Goal: Information Seeking & Learning: Learn about a topic

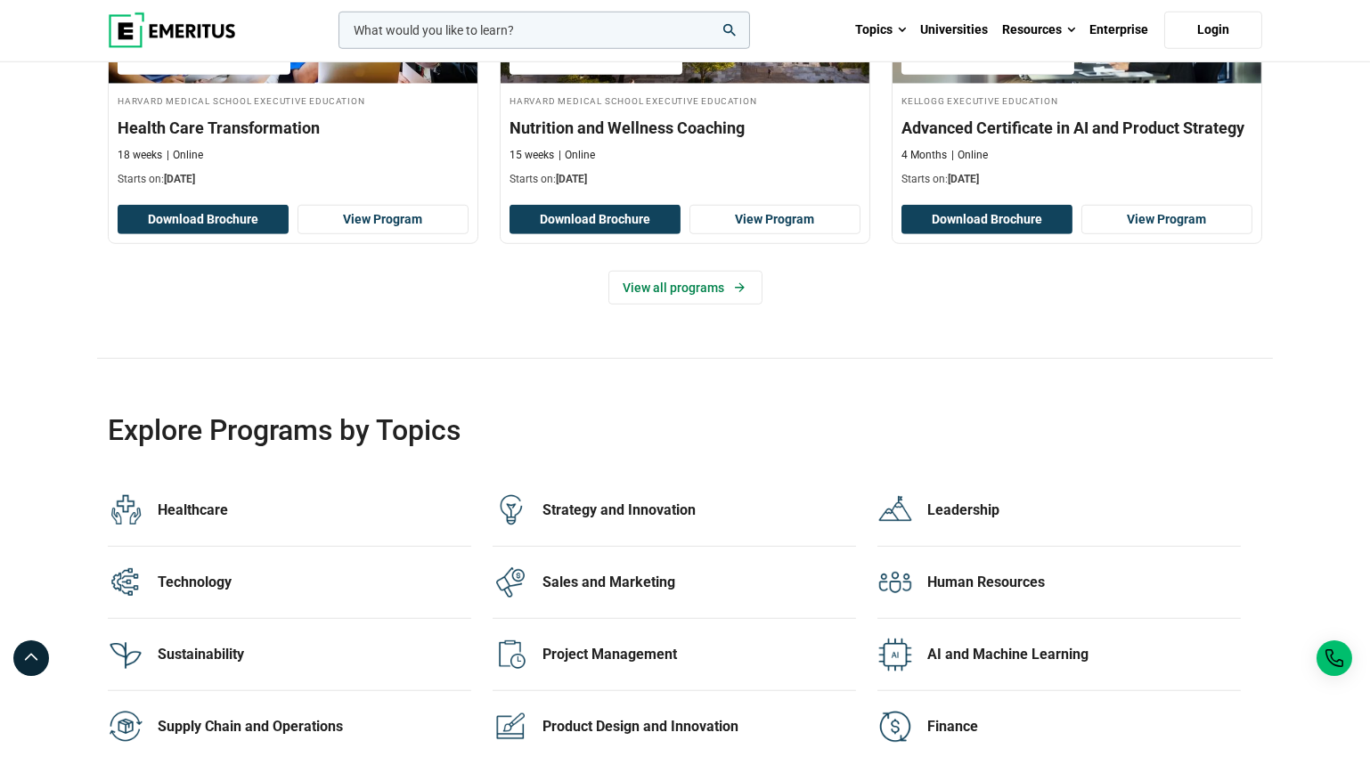
scroll to position [3319, 0]
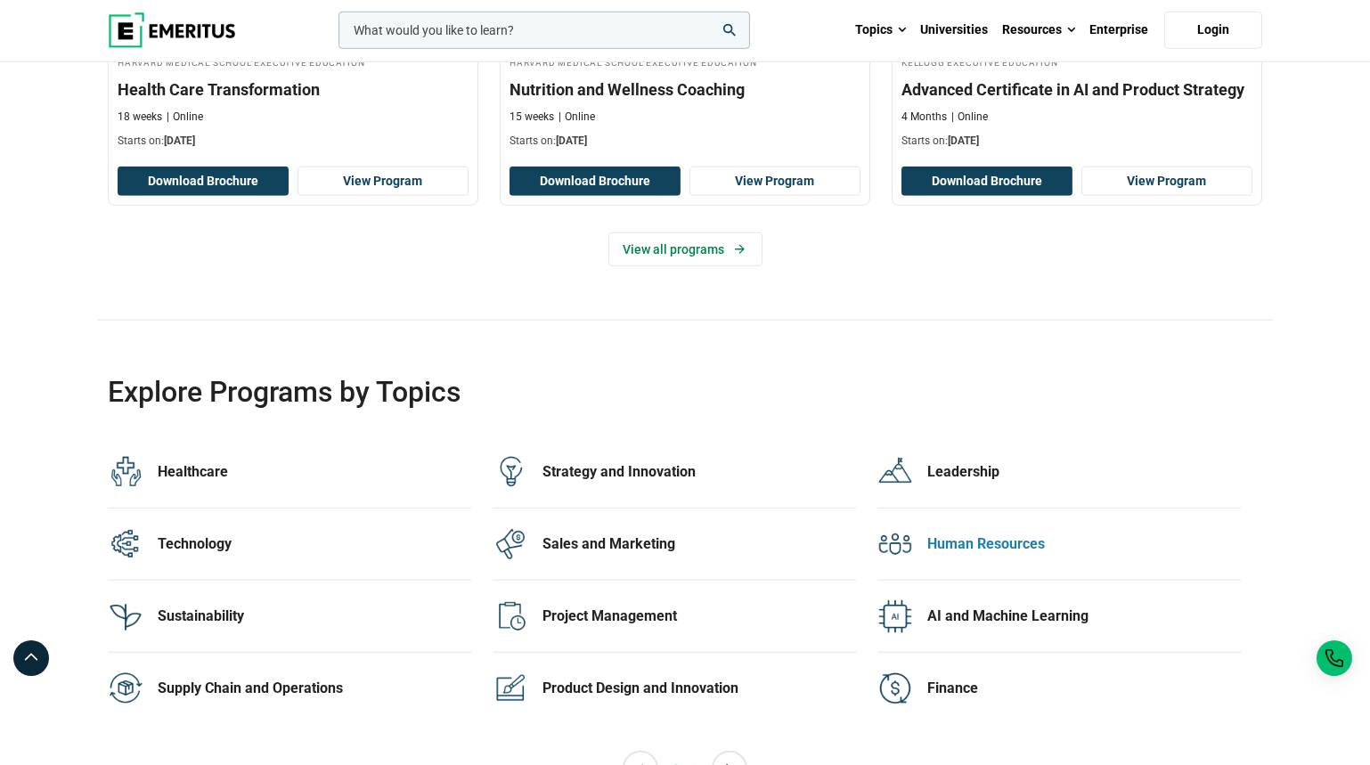
click at [1008, 535] on div "Human Resources" at bounding box center [1084, 544] width 314 height 20
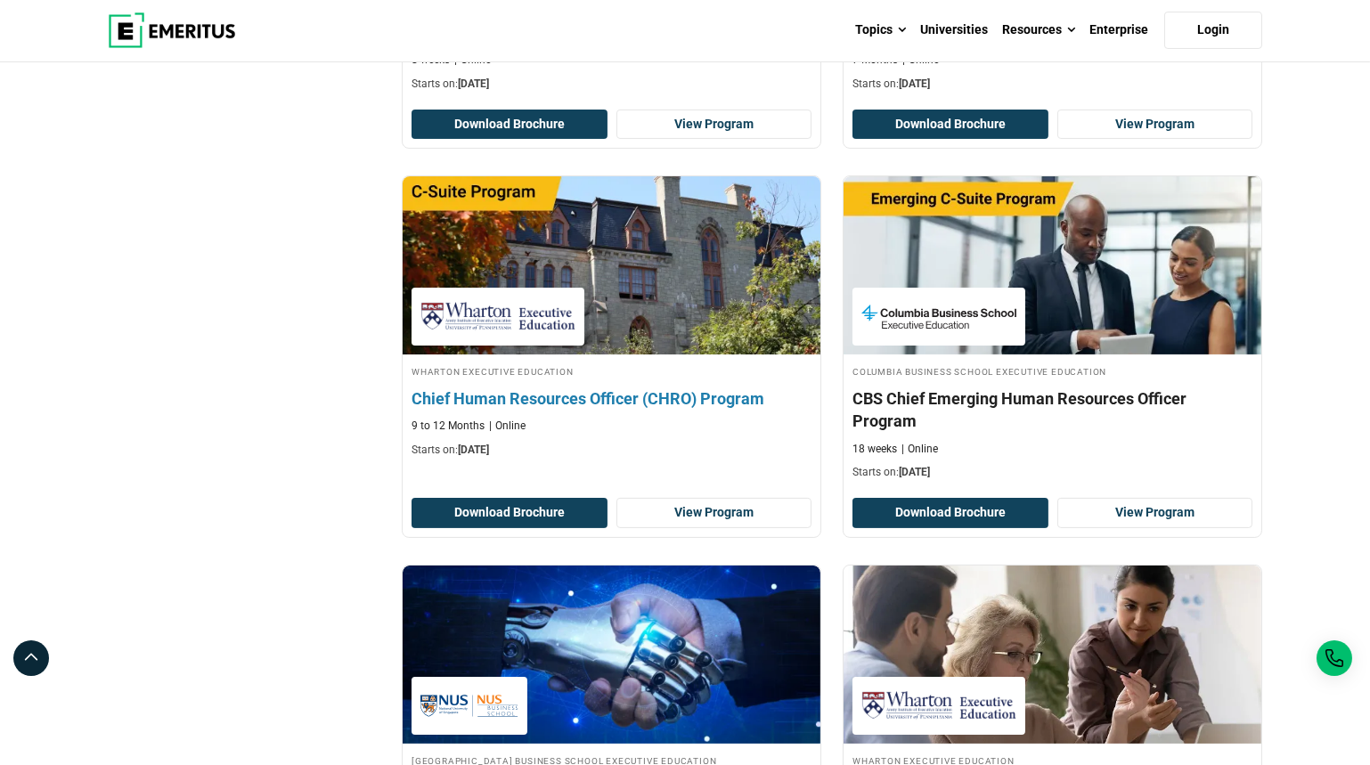
scroll to position [934, 0]
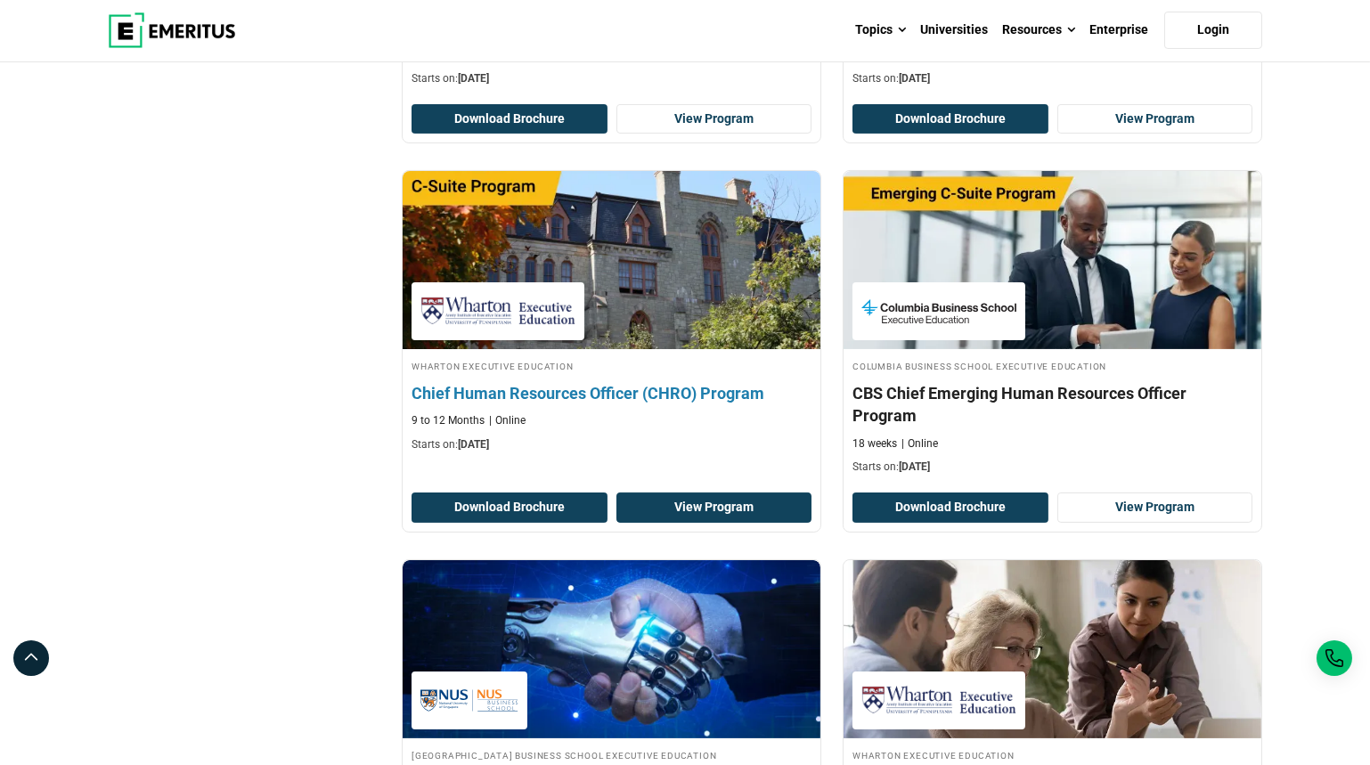
click at [699, 493] on link "View Program" at bounding box center [714, 508] width 196 height 30
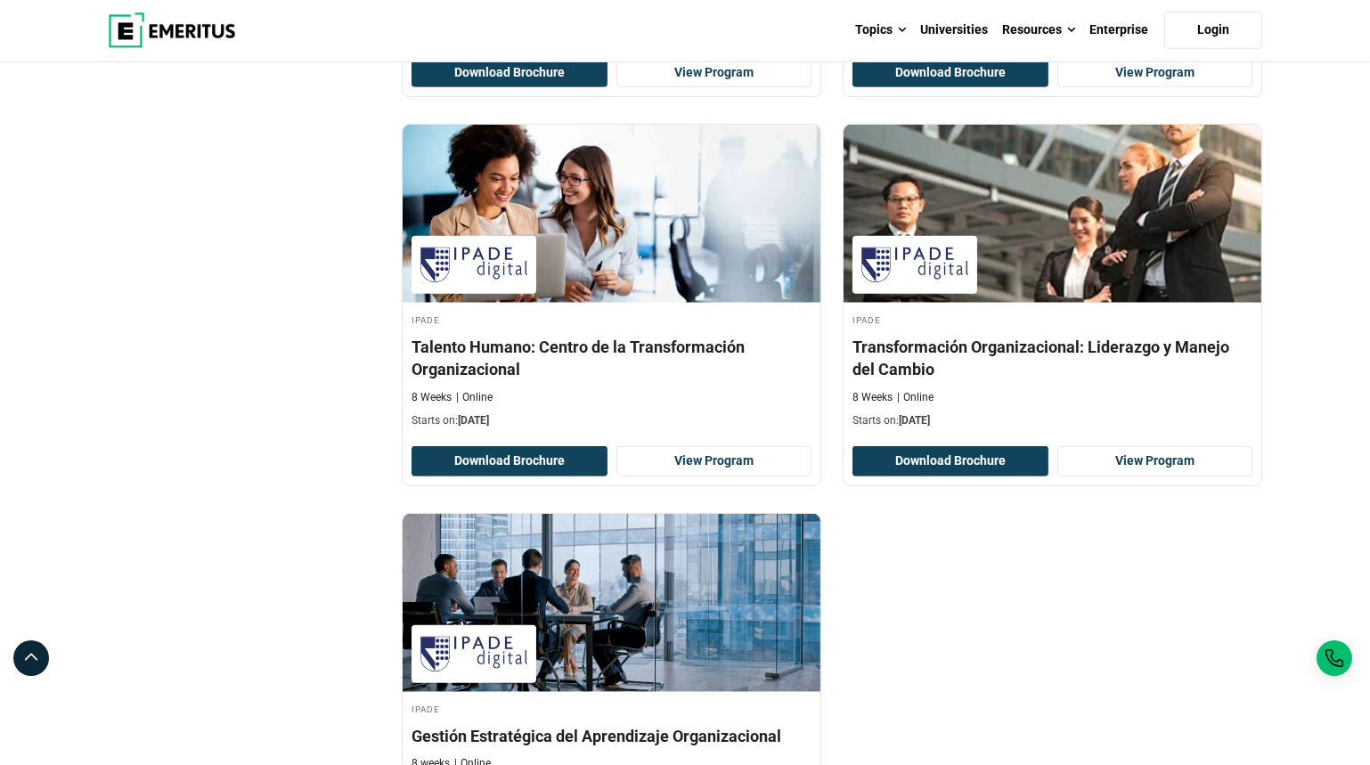
scroll to position [2235, 0]
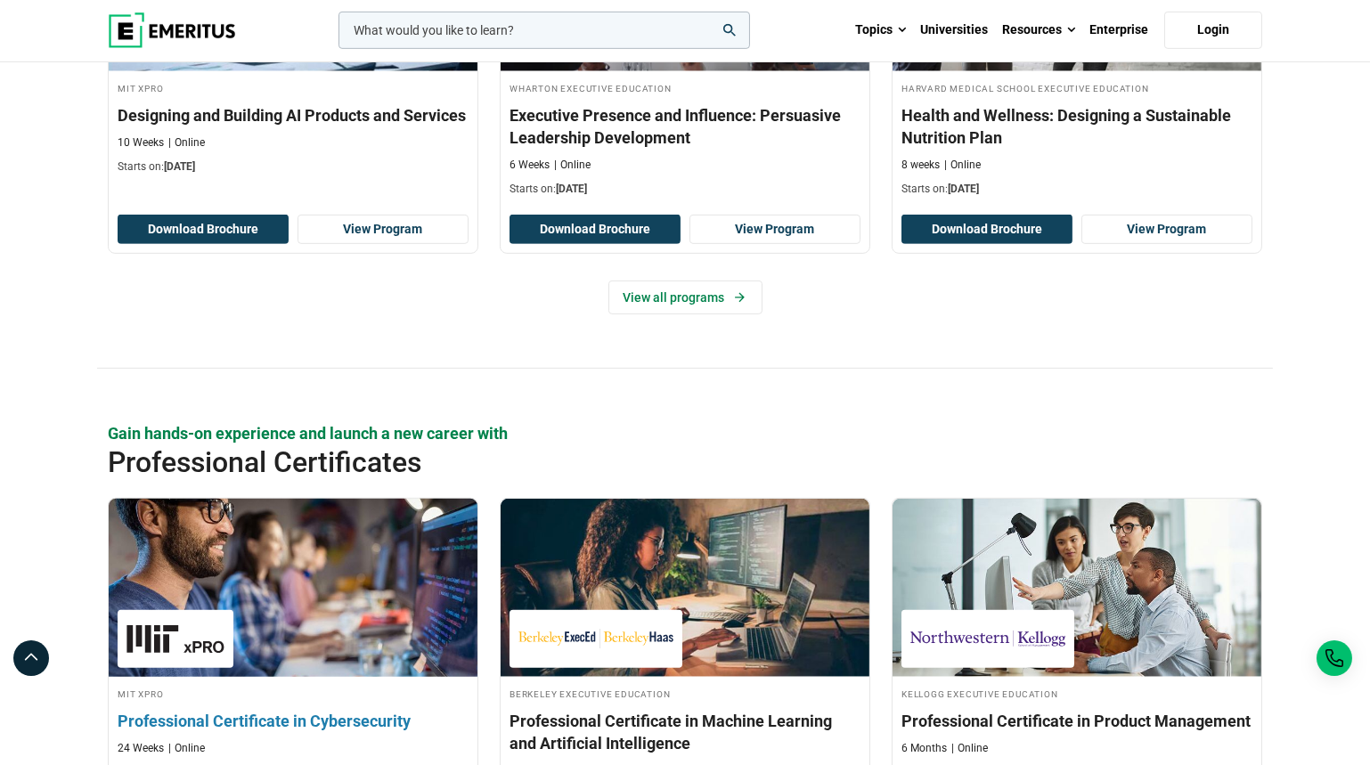
scroll to position [1840, 0]
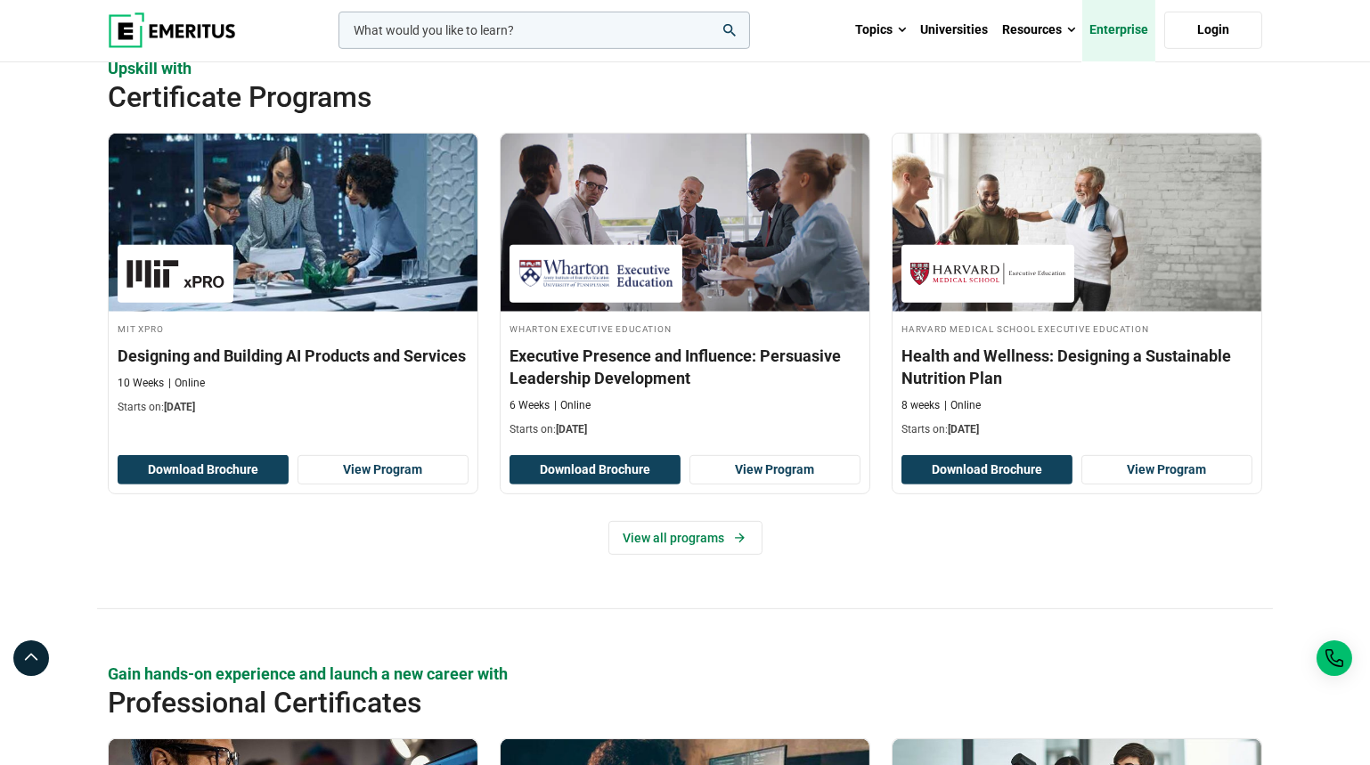
click at [1114, 26] on link "Enterprise" at bounding box center [1118, 30] width 73 height 62
